Goal: Task Accomplishment & Management: Manage account settings

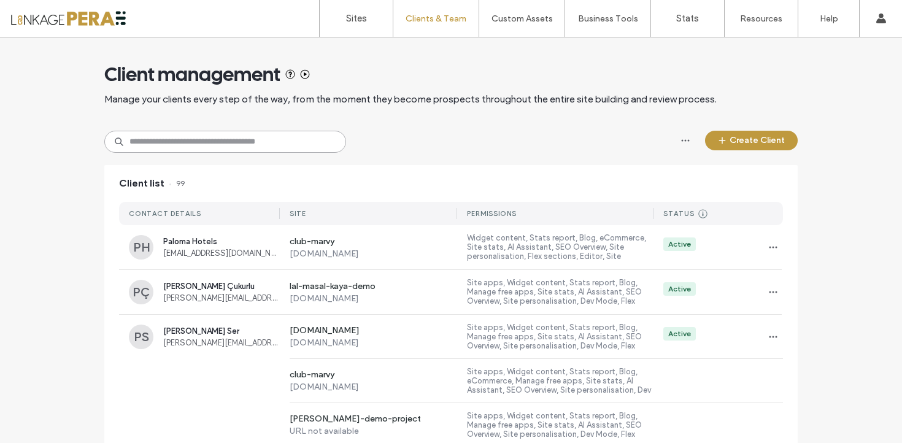
click at [196, 144] on input at bounding box center [225, 142] width 242 height 22
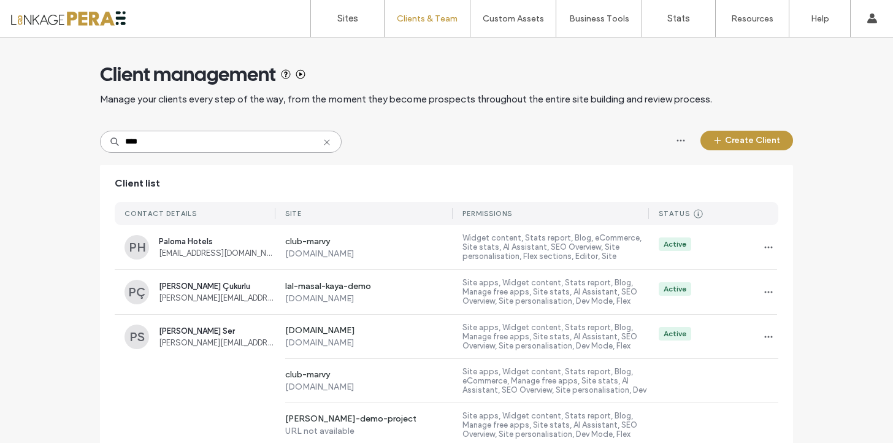
type input "****"
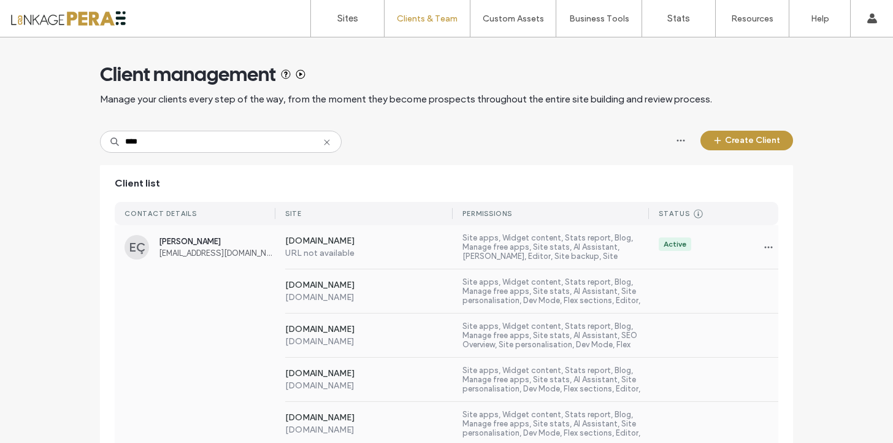
click at [216, 275] on div "[DOMAIN_NAME] [DOMAIN_NAME] Site apps, Widget content, Stats report, Blog, Mana…" at bounding box center [447, 291] width 664 height 44
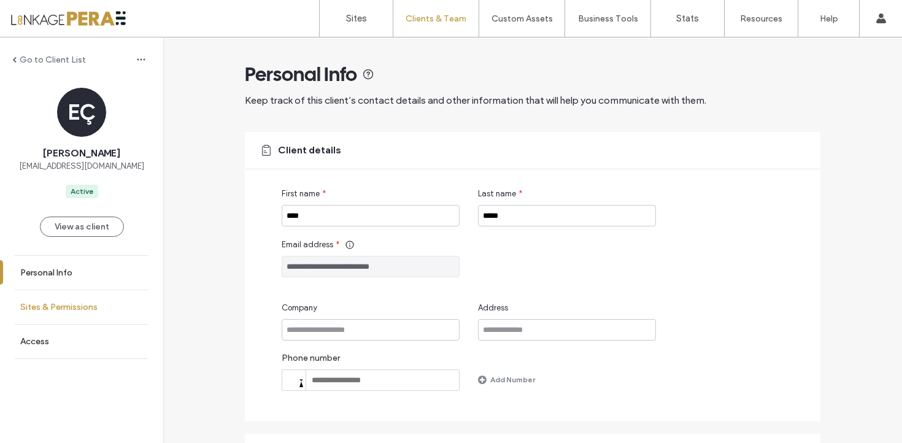
click at [76, 310] on label "Sites & Permissions" at bounding box center [58, 307] width 77 height 10
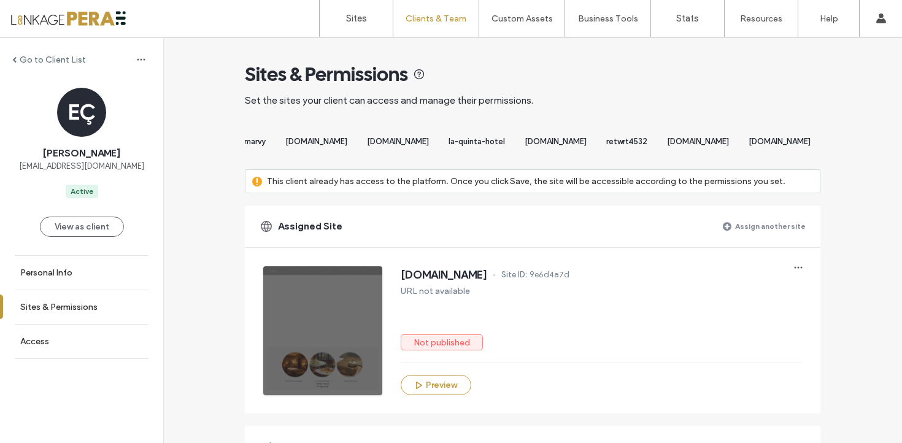
scroll to position [0, 7898]
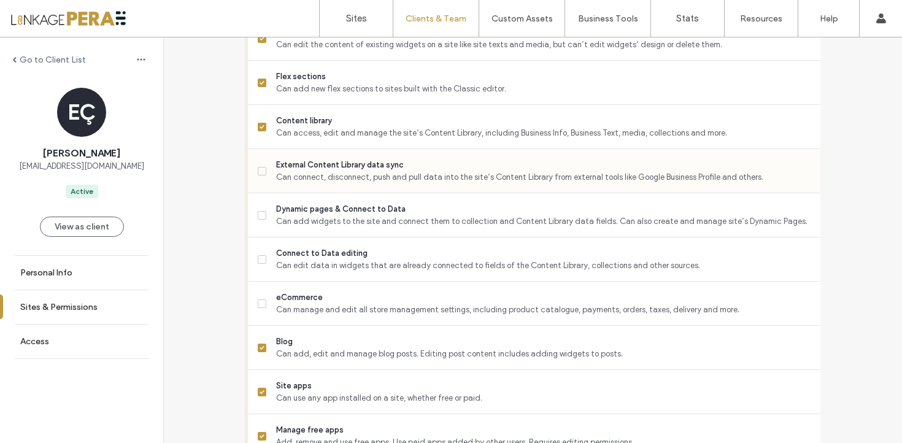
scroll to position [647, 0]
click at [336, 184] on span "Can connect, disconnect, push and pull data into the site’s Content Library fro…" at bounding box center [543, 178] width 534 height 12
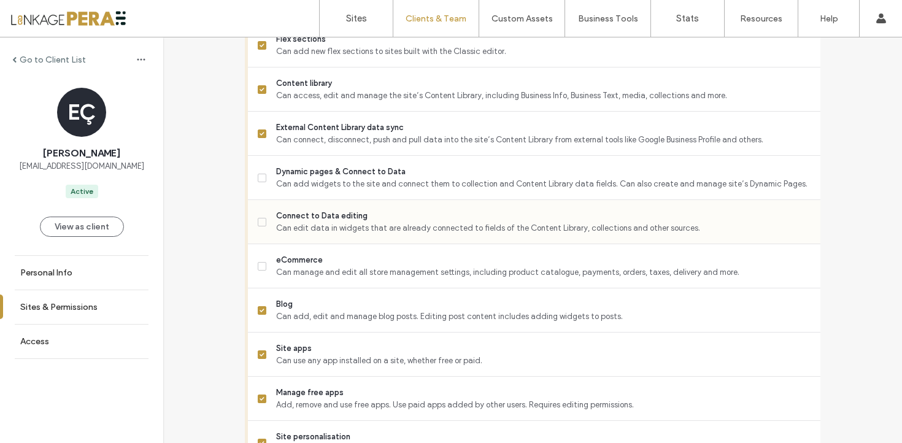
click at [287, 234] on span "Can edit data in widgets that are already connected to fields of the Content Li…" at bounding box center [543, 228] width 534 height 12
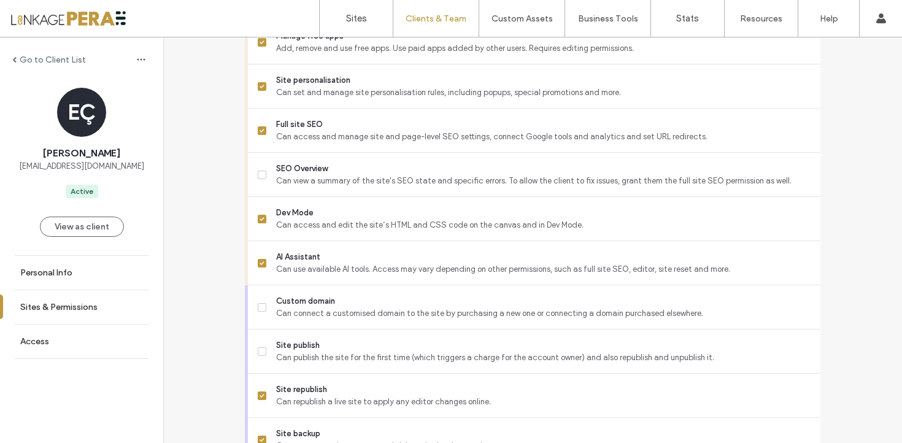
scroll to position [1050, 0]
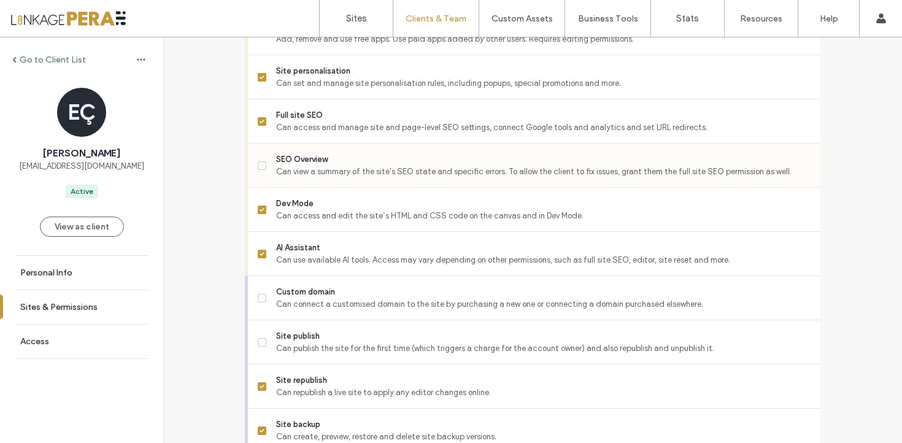
click at [306, 177] on span "Can view a summary of the site's SEO state and specific errors. To allow the cl…" at bounding box center [543, 172] width 534 height 12
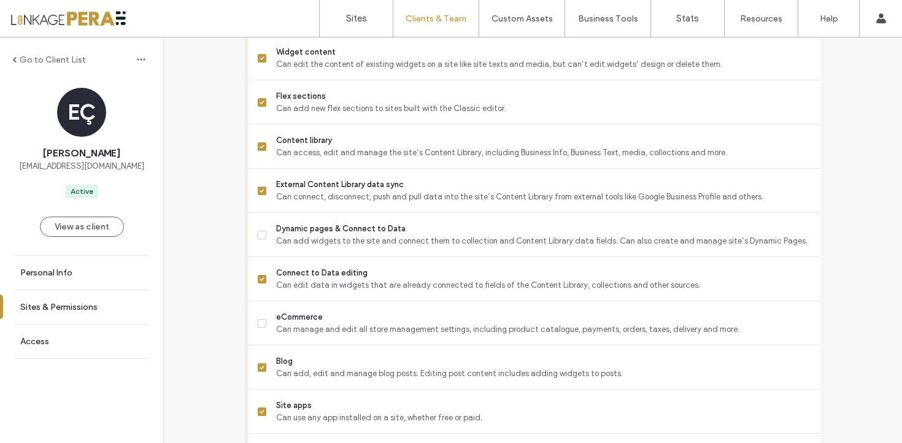
scroll to position [640, 0]
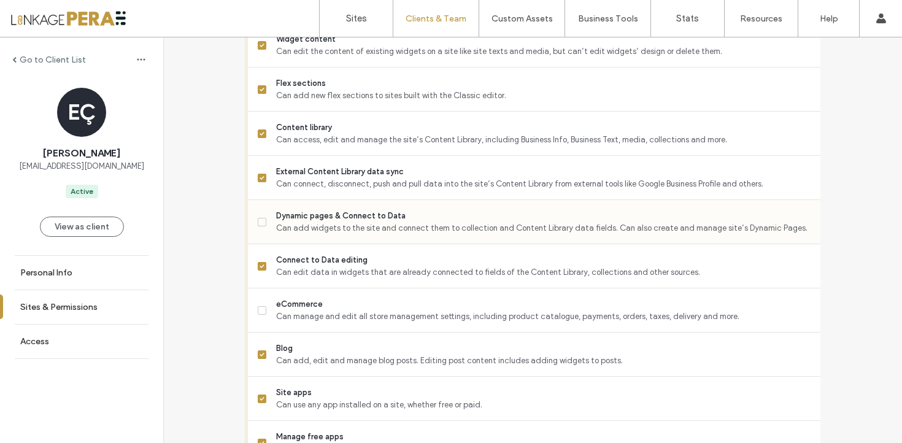
click at [310, 234] on span "Can add widgets to the site and connect them to collection and Content Library …" at bounding box center [543, 228] width 534 height 12
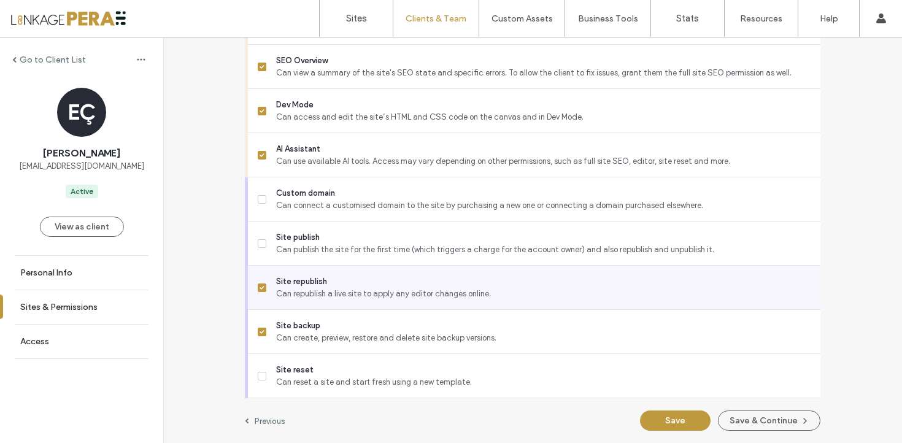
scroll to position [1160, 0]
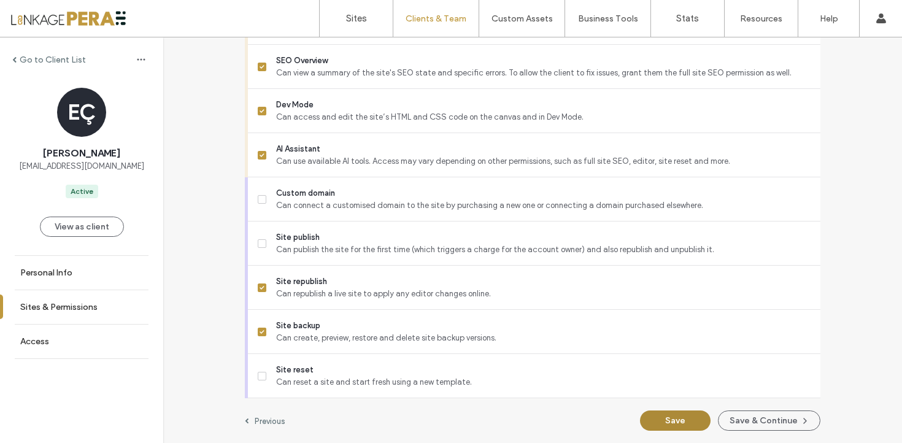
click at [672, 425] on button "Save" at bounding box center [675, 420] width 71 height 20
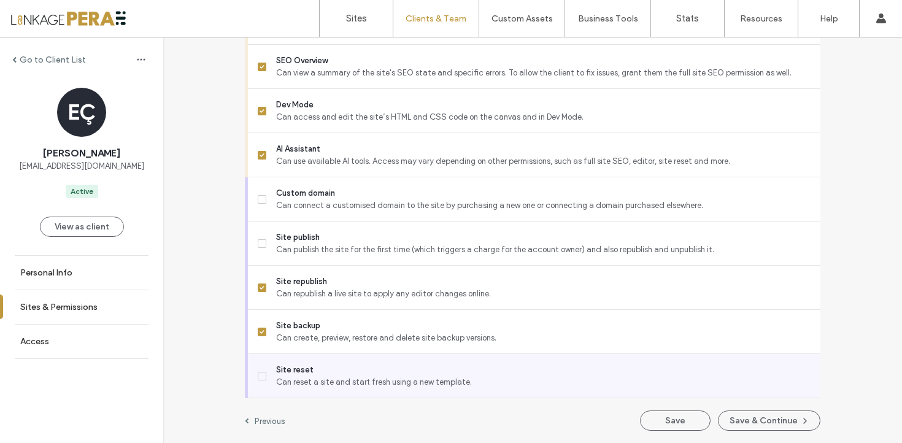
scroll to position [0, 7898]
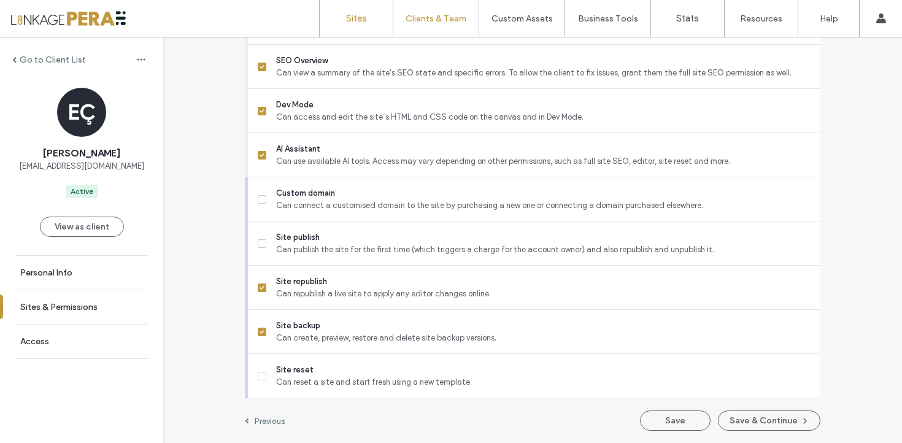
click at [342, 18] on link "Sites" at bounding box center [356, 18] width 73 height 37
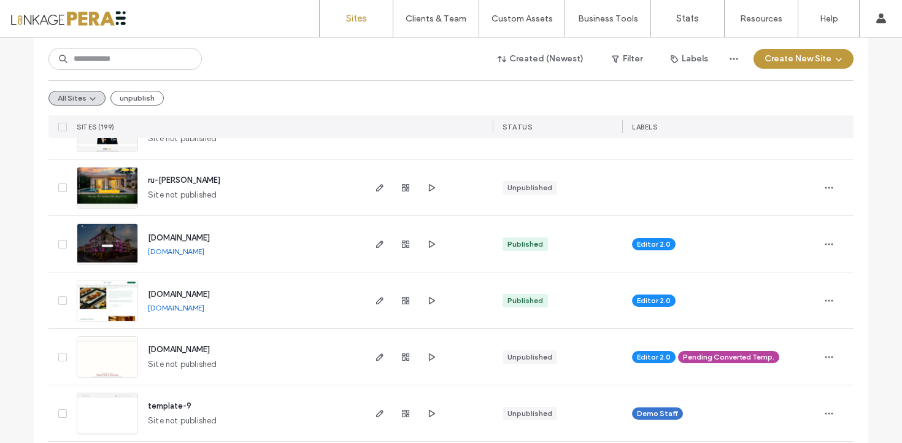
scroll to position [517, 0]
